Goal: Task Accomplishment & Management: Complete application form

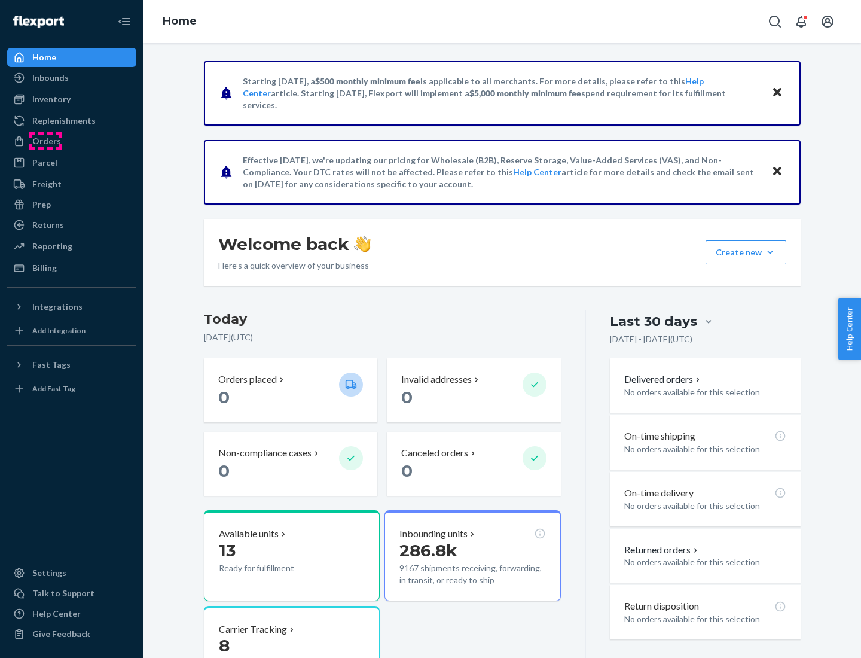
click at [45, 141] on div "Orders" at bounding box center [46, 141] width 29 height 12
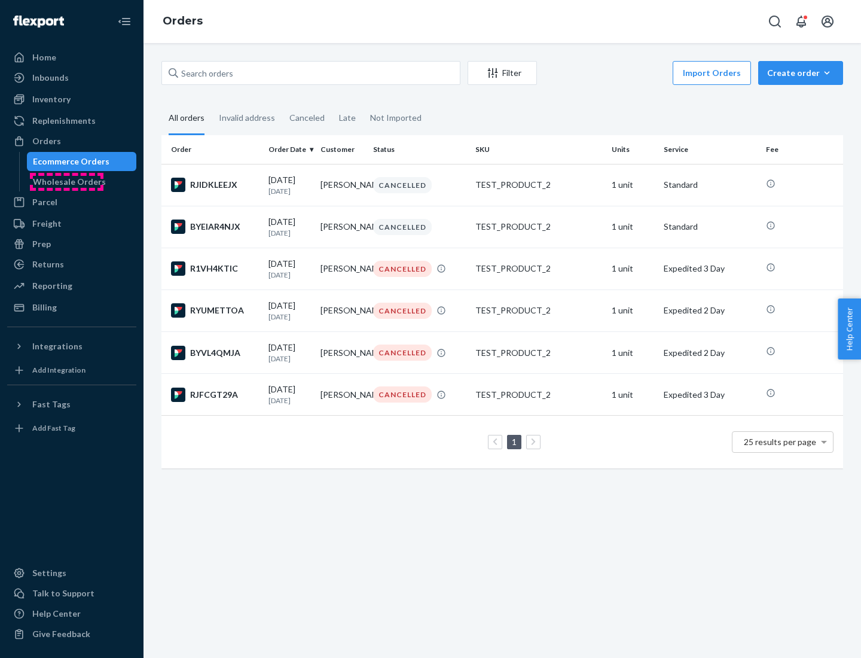
click at [66, 182] on div "Wholesale Orders" at bounding box center [69, 182] width 73 height 12
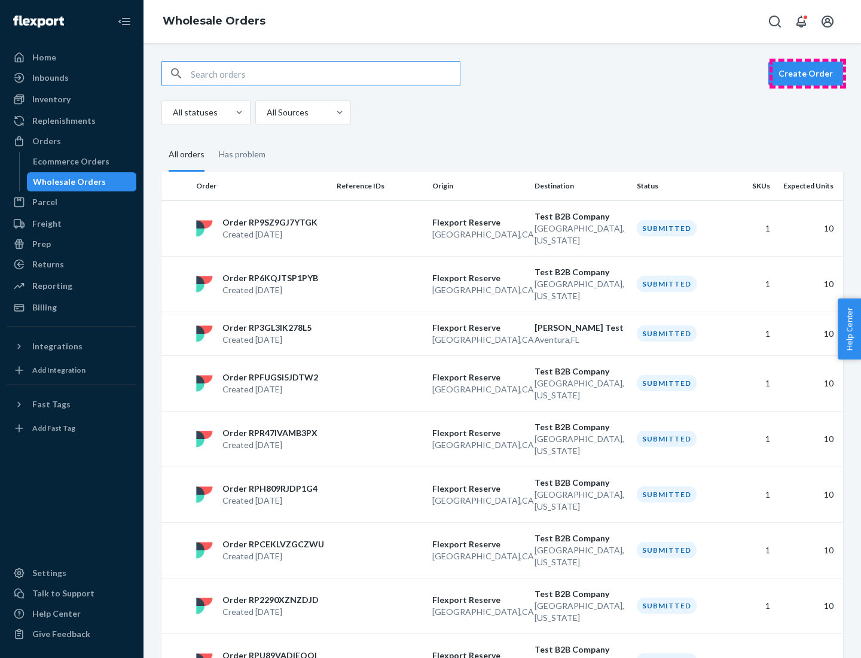
click at [808, 74] on button "Create Order" at bounding box center [805, 74] width 75 height 24
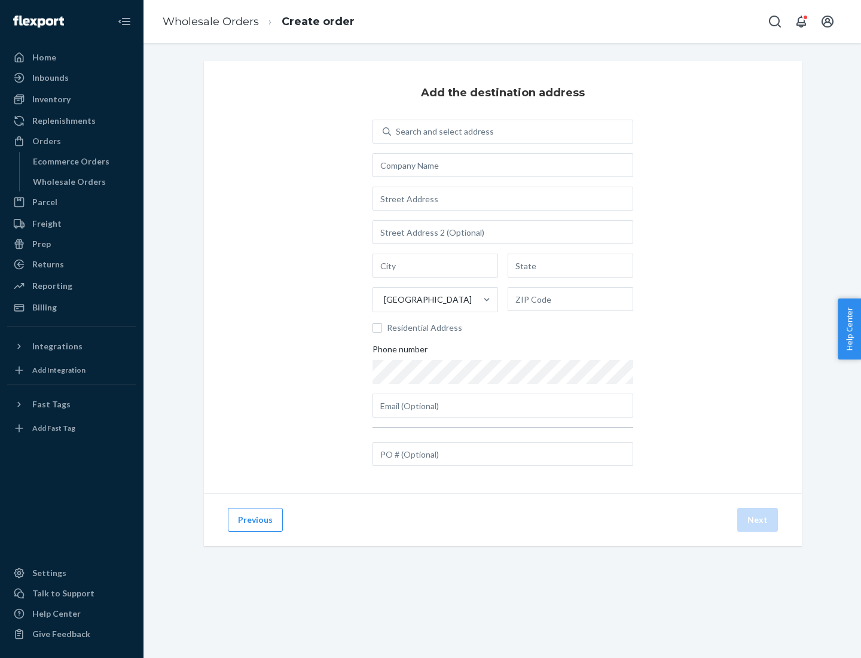
click at [443, 132] on div "Search and select address" at bounding box center [445, 132] width 98 height 12
click at [397, 132] on input "Search and select address" at bounding box center [396, 132] width 1 height 12
type input "[PERSON_NAME] Test"
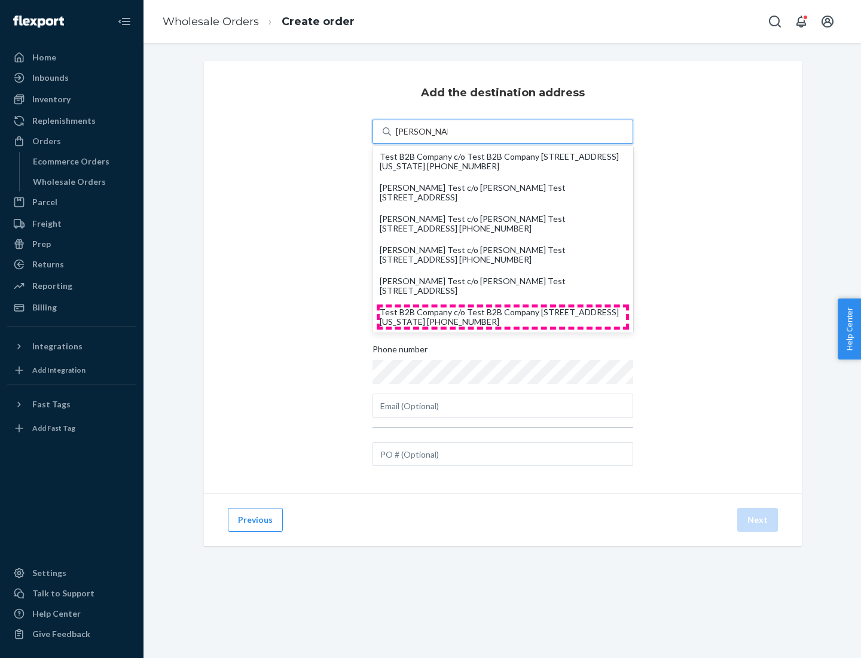
click at [503, 317] on div "Test B2B Company c/o Test B2B Company [STREET_ADDRESS][US_STATE] [PHONE_NUMBER]" at bounding box center [503, 316] width 246 height 19
click at [448, 138] on input "[PERSON_NAME] Test" at bounding box center [422, 132] width 52 height 12
type input "Test B2B Company"
type input "[GEOGRAPHIC_DATA]"
type input "[US_STATE]"
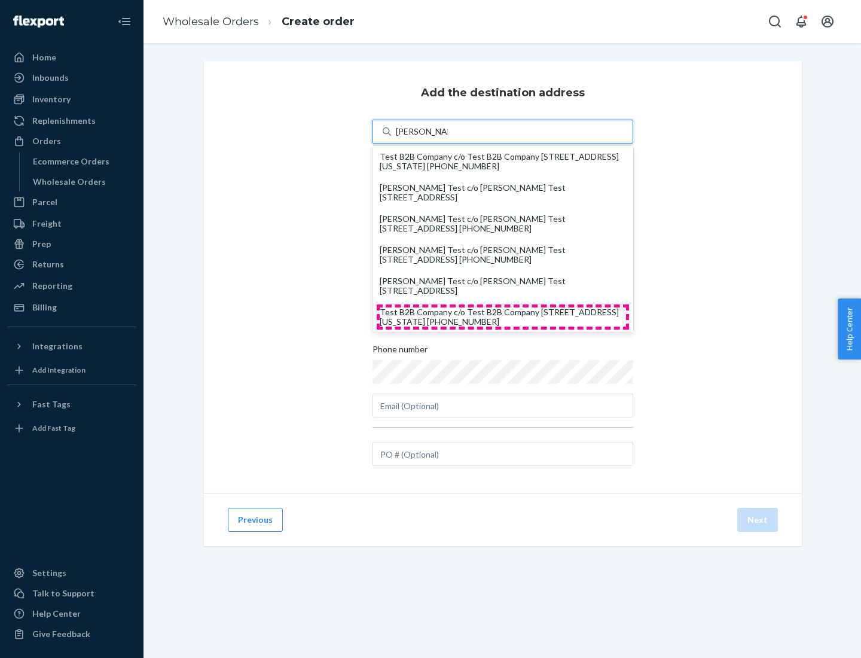
type input "29405"
type input "[STREET_ADDRESS]"
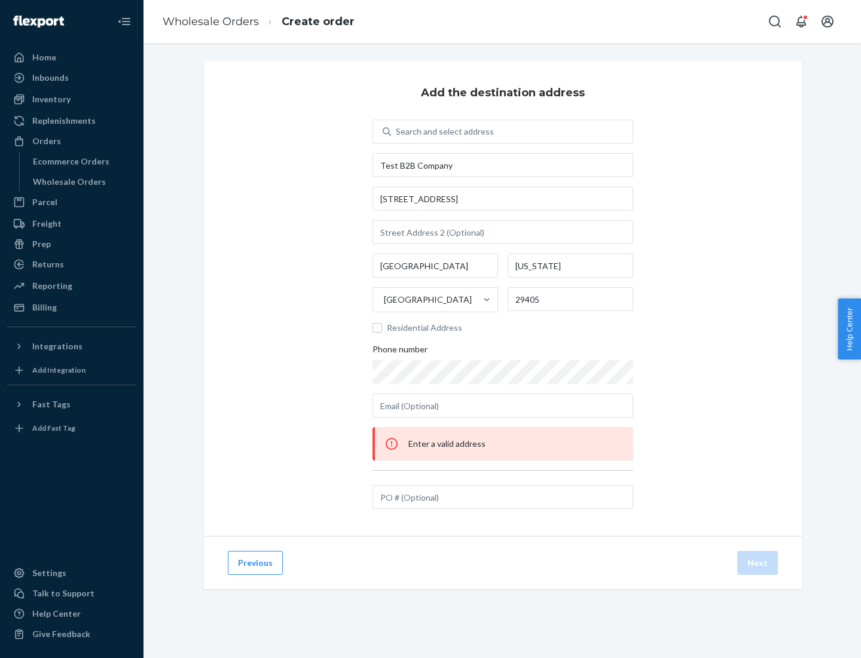
click at [512, 132] on div "Search and select address" at bounding box center [512, 132] width 242 height 22
click at [397, 132] on input "Search and select address" at bounding box center [396, 132] width 1 height 12
type input "test"
